Goal: Check status: Verify the current state of an ongoing process or item

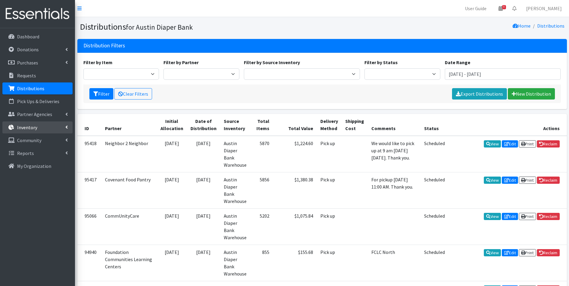
click at [36, 125] on p "Inventory" at bounding box center [27, 128] width 20 height 6
click at [37, 125] on link "Inventory" at bounding box center [37, 128] width 70 height 12
click at [37, 64] on p "Purchases" at bounding box center [27, 63] width 21 height 6
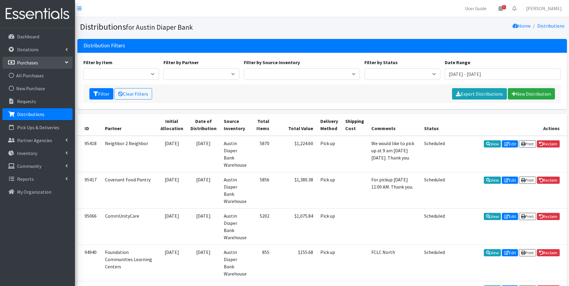
click at [36, 63] on p "Purchases" at bounding box center [27, 63] width 21 height 6
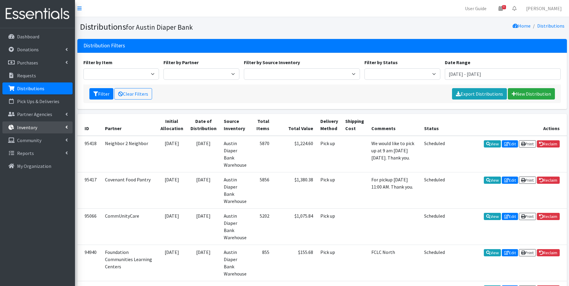
click at [34, 127] on p "Inventory" at bounding box center [27, 128] width 20 height 6
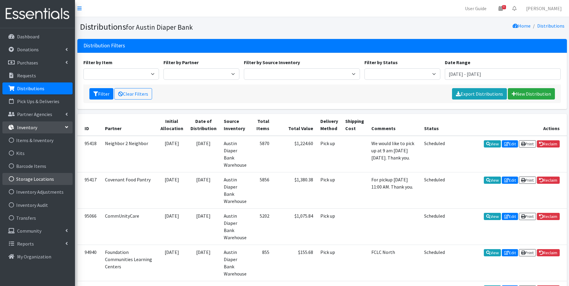
click at [39, 179] on link "Storage Locations" at bounding box center [37, 179] width 70 height 12
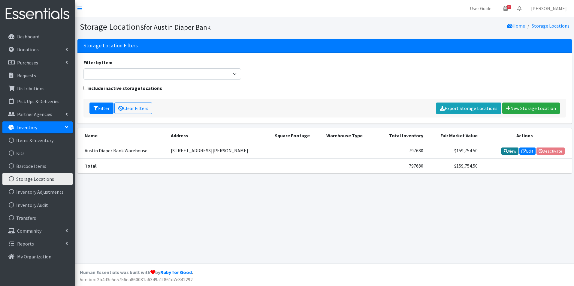
click at [512, 152] on link "View" at bounding box center [509, 151] width 17 height 7
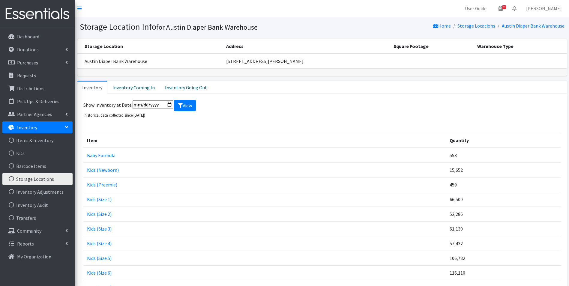
click at [168, 105] on input "date" at bounding box center [153, 105] width 41 height 8
click at [169, 104] on input "2025-06-25" at bounding box center [153, 105] width 41 height 8
type input "2025-03-31"
click at [179, 106] on icon "submit" at bounding box center [180, 105] width 5 height 5
click at [168, 105] on input "[DATE]" at bounding box center [153, 105] width 41 height 8
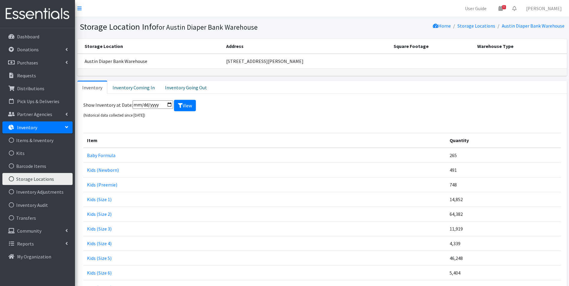
type input "[DATE]"
click at [185, 105] on button "View" at bounding box center [185, 105] width 22 height 11
click at [169, 104] on input "2025-06-30" at bounding box center [153, 105] width 41 height 8
type input "[DATE]"
click at [182, 105] on button "View" at bounding box center [185, 105] width 22 height 11
